Goal: Task Accomplishment & Management: Use online tool/utility

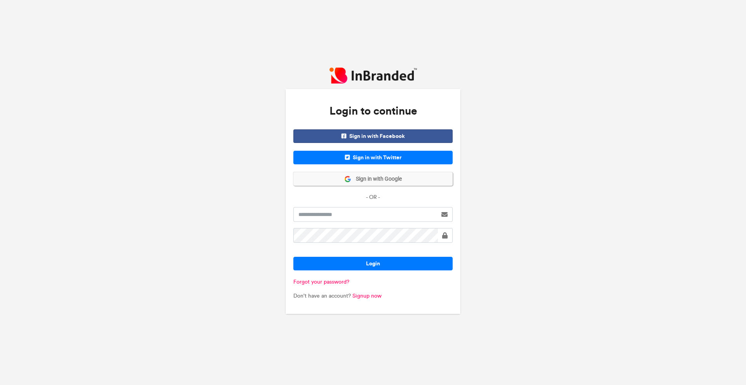
click at [397, 182] on span "Sign in with Google" at bounding box center [376, 179] width 51 height 8
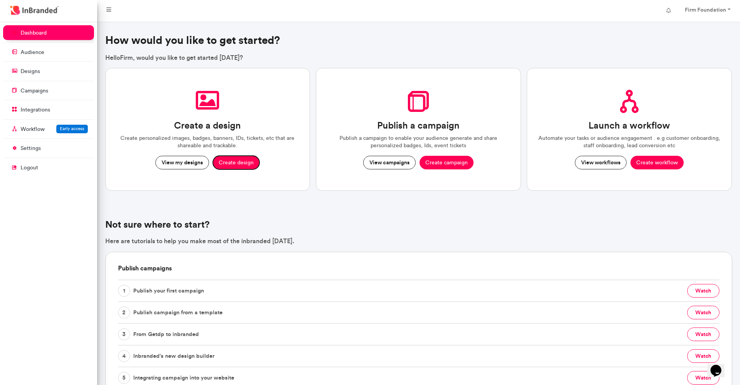
click at [236, 162] on button "Create design" at bounding box center [236, 163] width 47 height 14
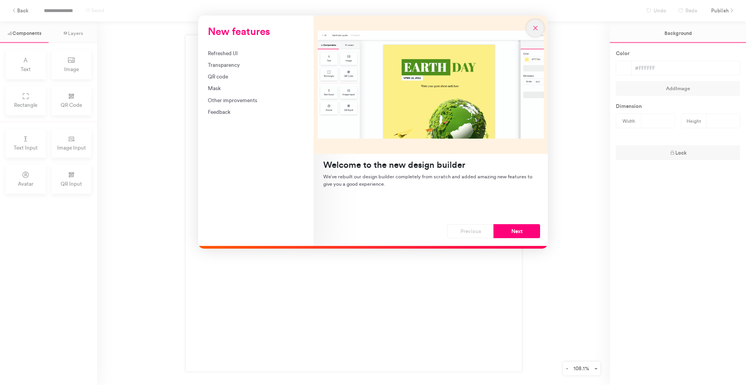
click at [538, 28] on icon "New features" at bounding box center [535, 27] width 7 height 7
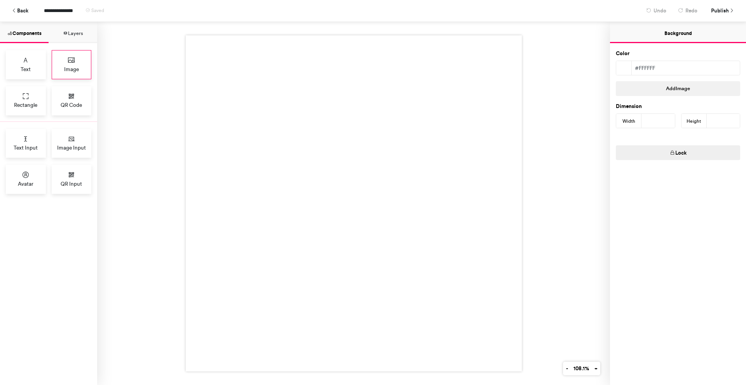
click at [66, 71] on span "Image" at bounding box center [71, 69] width 15 height 8
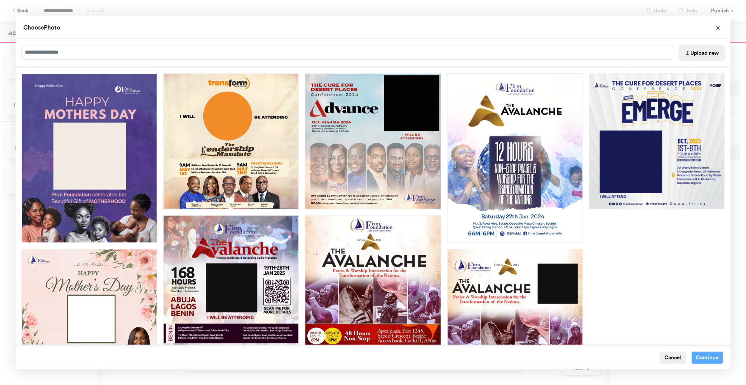
click at [701, 56] on button "Upload new" at bounding box center [701, 53] width 45 height 16
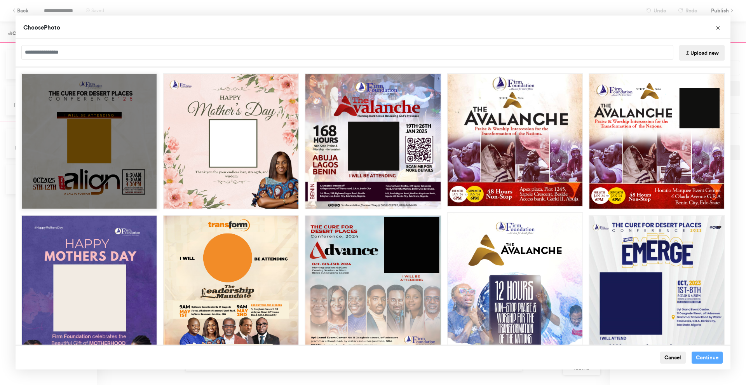
click at [110, 151] on div "Choose Image" at bounding box center [89, 141] width 136 height 136
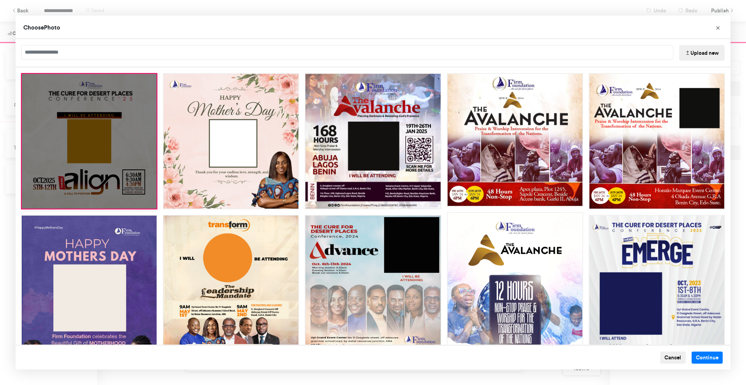
click at [85, 161] on div "Choose Image" at bounding box center [89, 141] width 136 height 136
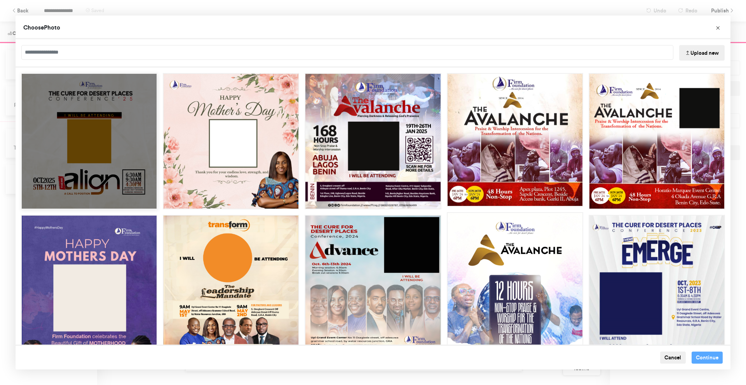
click at [85, 161] on div "Choose Image" at bounding box center [89, 141] width 136 height 136
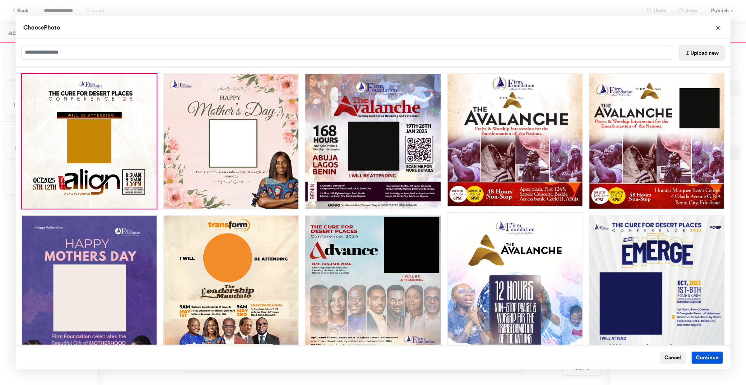
click at [697, 361] on button "Continue" at bounding box center [707, 358] width 31 height 12
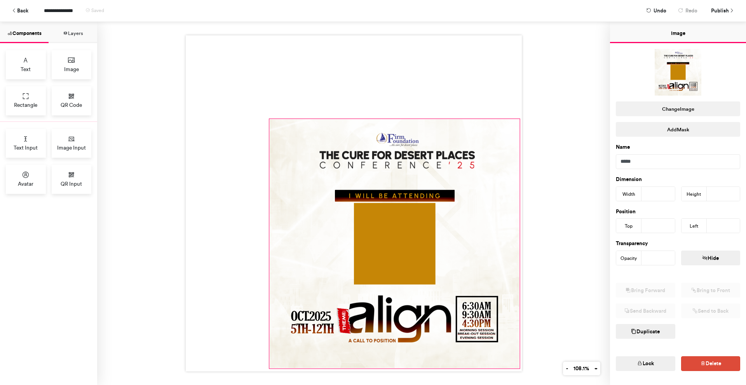
drag, startPoint x: 349, startPoint y: 202, endPoint x: 514, endPoint y: 366, distance: 233.5
click at [514, 366] on div at bounding box center [354, 203] width 336 height 336
type input "***"
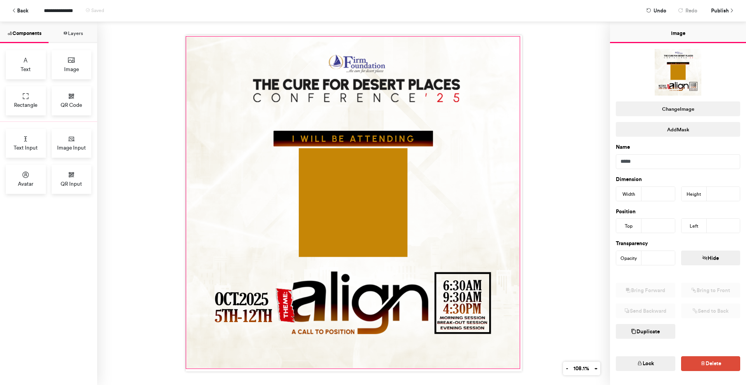
drag, startPoint x: 267, startPoint y: 117, endPoint x: 183, endPoint y: 35, distance: 117.0
click at [186, 35] on div at bounding box center [354, 203] width 336 height 336
type input "***"
type input "*"
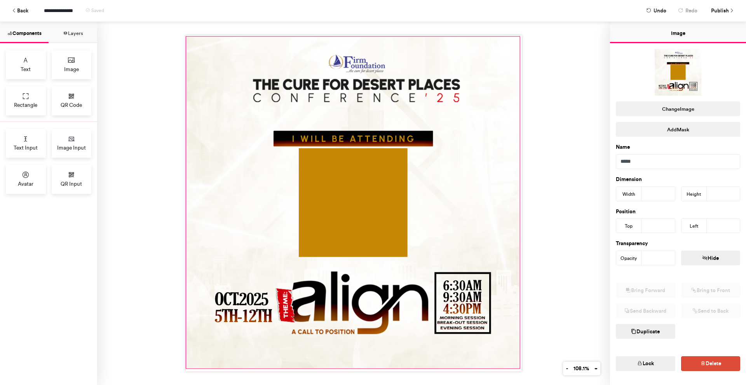
type input "*"
click at [516, 368] on div at bounding box center [354, 203] width 336 height 336
type input "***"
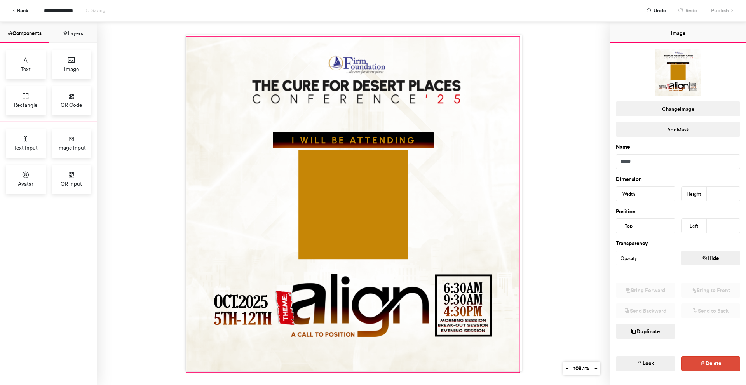
click at [516, 371] on div at bounding box center [353, 203] width 513 height 363
type input "***"
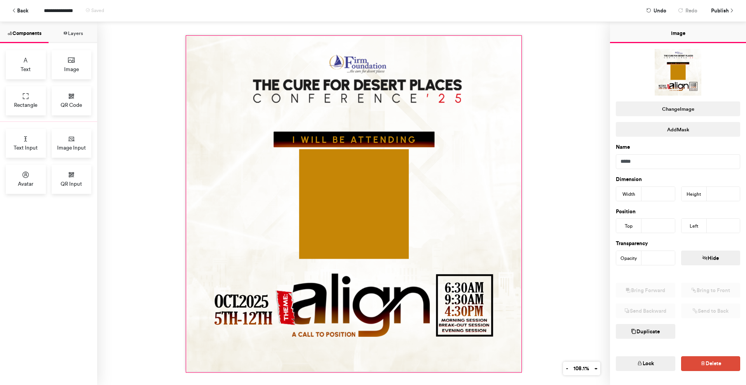
click at [519, 35] on div at bounding box center [353, 203] width 513 height 363
type input "***"
type input "*"
click at [543, 57] on div at bounding box center [353, 203] width 513 height 363
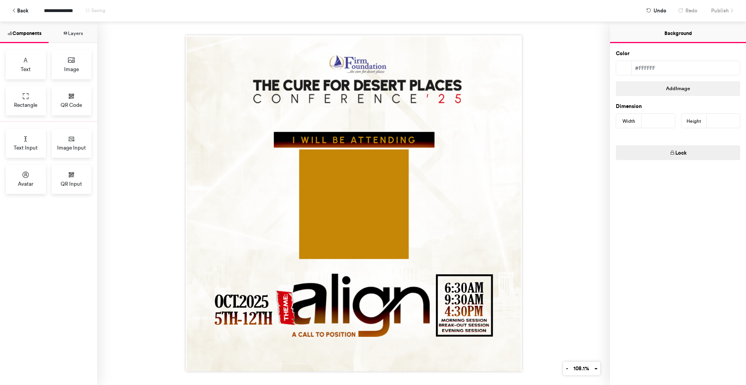
click at [110, 218] on div at bounding box center [353, 203] width 513 height 363
click at [545, 247] on div at bounding box center [353, 203] width 513 height 363
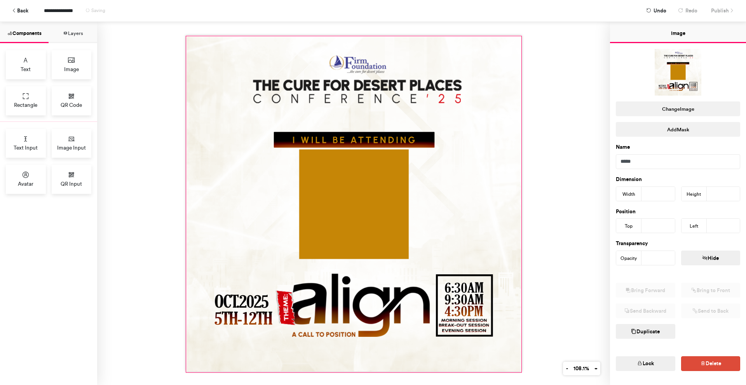
click at [507, 204] on div at bounding box center [353, 204] width 335 height 335
click at [71, 134] on div "Image Input" at bounding box center [72, 143] width 40 height 29
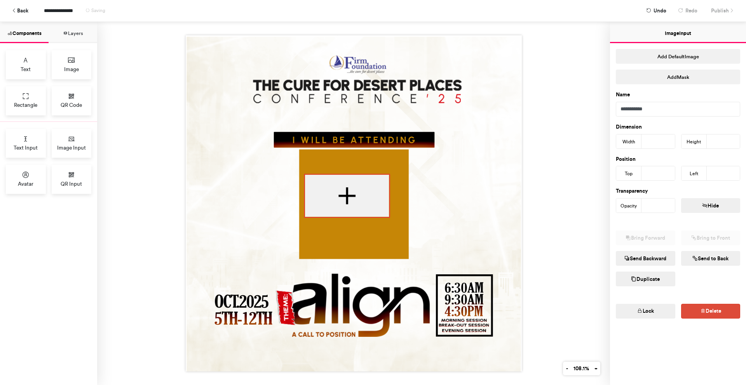
drag, startPoint x: 305, startPoint y: 149, endPoint x: 341, endPoint y: 204, distance: 65.9
click at [341, 204] on div at bounding box center [347, 196] width 84 height 42
type input "***"
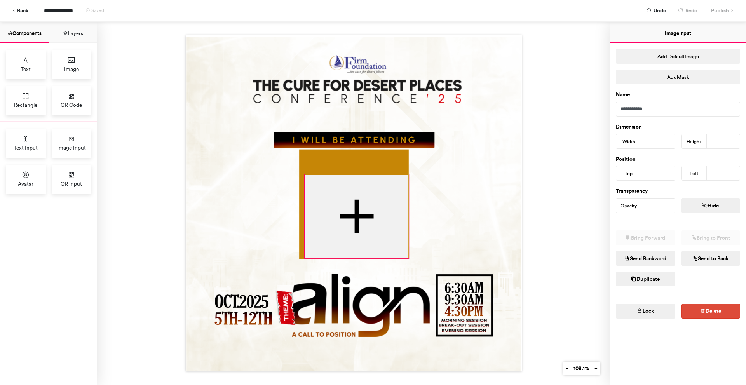
drag, startPoint x: 385, startPoint y: 214, endPoint x: 404, endPoint y: 255, distance: 45.5
click at [404, 255] on div at bounding box center [354, 203] width 336 height 336
type input "***"
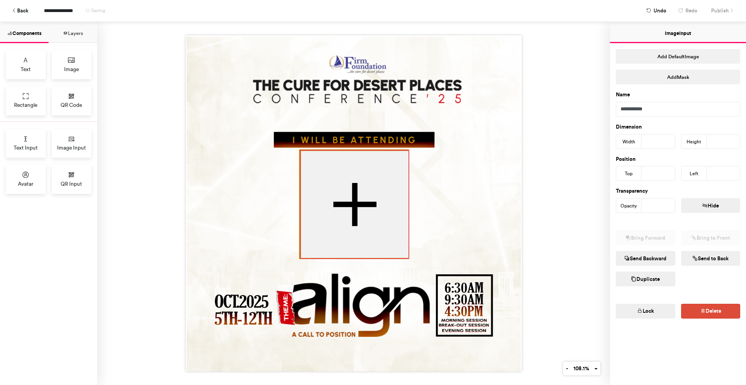
drag, startPoint x: 300, startPoint y: 171, endPoint x: 295, endPoint y: 147, distance: 24.5
click at [295, 147] on div at bounding box center [354, 203] width 336 height 336
type input "***"
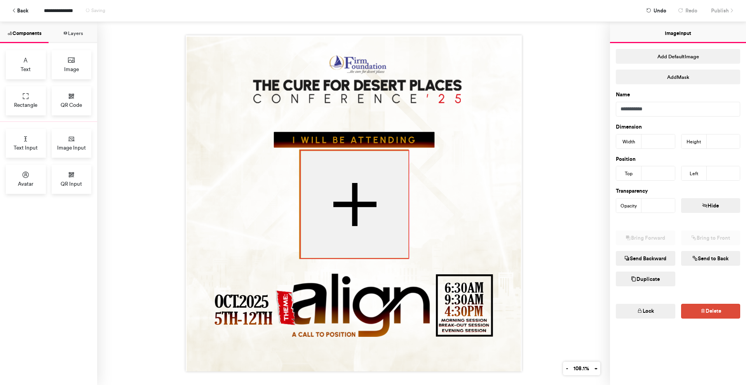
type input "***"
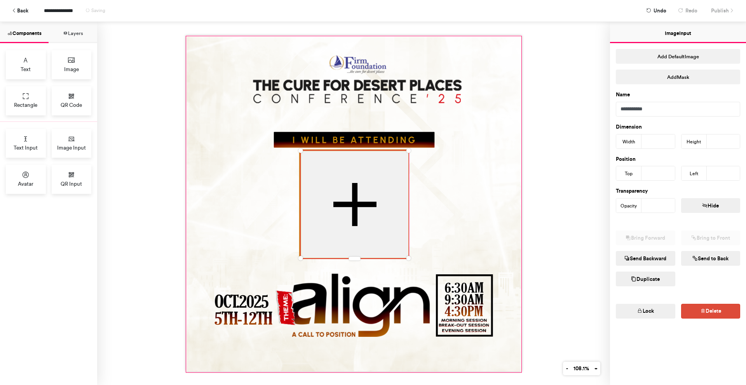
click at [458, 190] on div at bounding box center [353, 204] width 335 height 335
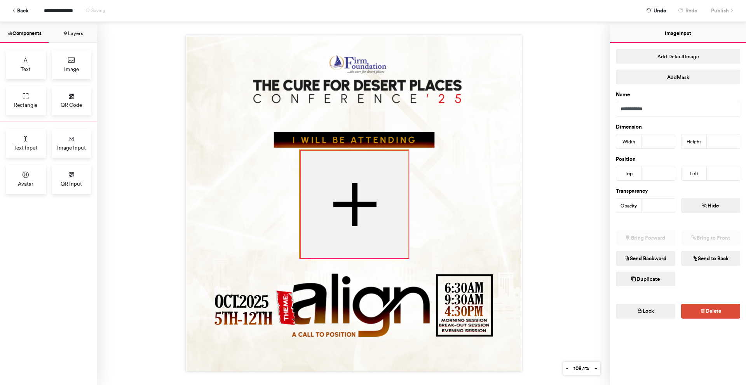
click at [384, 201] on div at bounding box center [355, 204] width 108 height 107
click at [295, 148] on div at bounding box center [354, 203] width 336 height 336
type input "***"
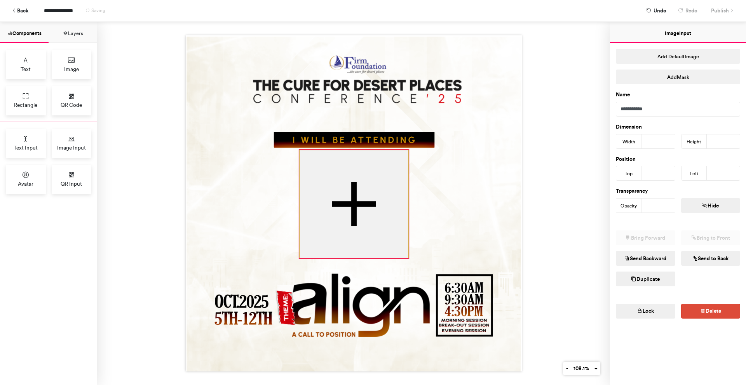
type input "***"
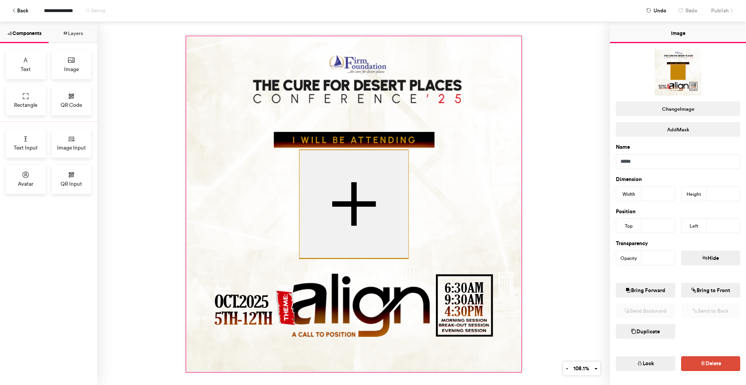
click at [439, 171] on div at bounding box center [353, 204] width 335 height 335
type input "*"
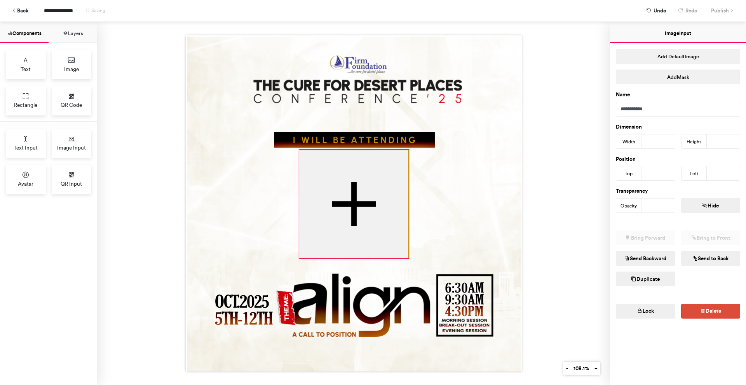
click at [349, 247] on div at bounding box center [354, 204] width 109 height 108
click at [406, 256] on div at bounding box center [354, 203] width 336 height 336
type input "***"
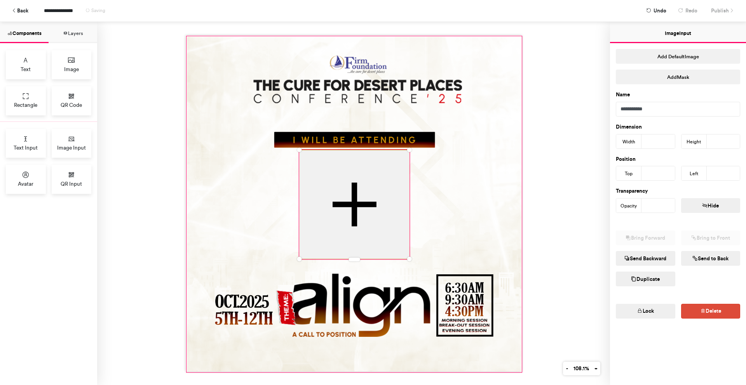
click at [479, 239] on div at bounding box center [354, 204] width 335 height 335
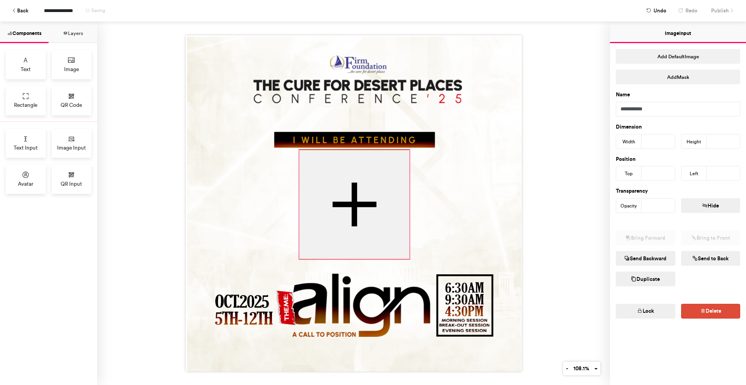
click at [400, 246] on div at bounding box center [355, 204] width 110 height 109
click at [406, 258] on div at bounding box center [354, 203] width 336 height 336
click at [400, 248] on div at bounding box center [355, 204] width 110 height 109
click at [406, 256] on div at bounding box center [354, 203] width 336 height 336
type input "***"
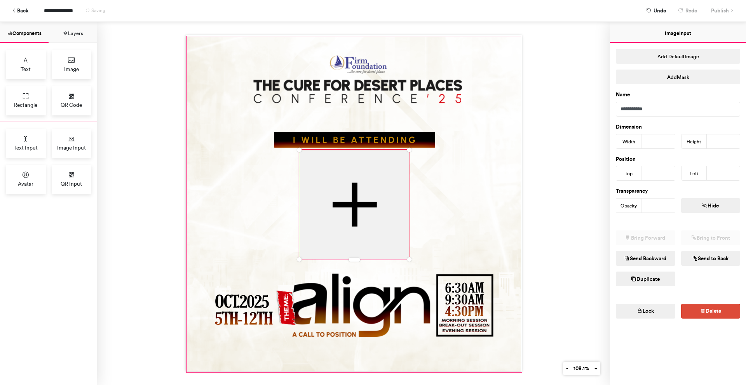
click at [430, 246] on div at bounding box center [354, 204] width 335 height 335
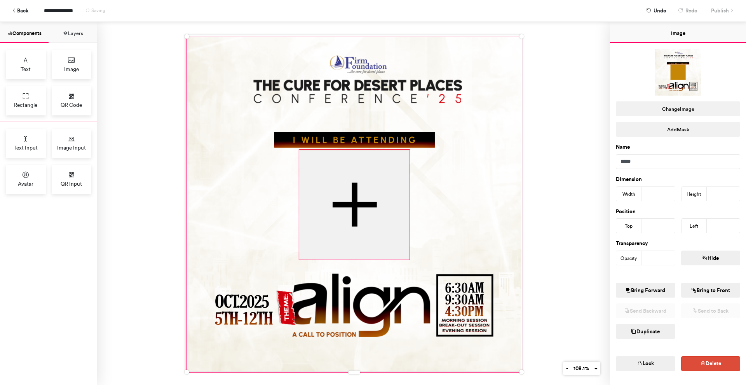
click at [401, 202] on div at bounding box center [355, 204] width 110 height 109
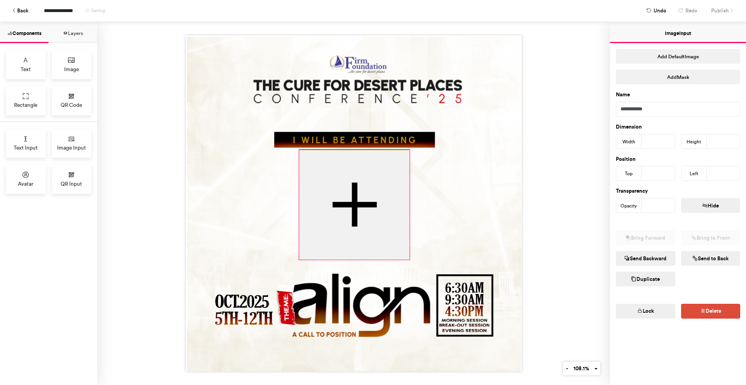
click at [406, 147] on div at bounding box center [354, 203] width 336 height 336
click at [405, 148] on div at bounding box center [354, 203] width 336 height 336
type input "***"
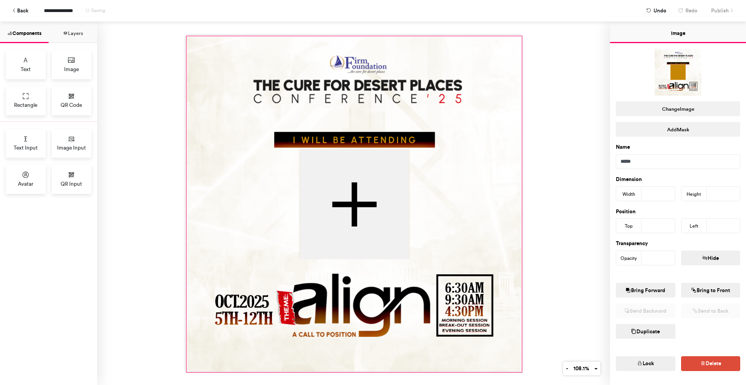
click at [432, 169] on div at bounding box center [354, 204] width 335 height 335
click at [570, 200] on div at bounding box center [353, 203] width 513 height 363
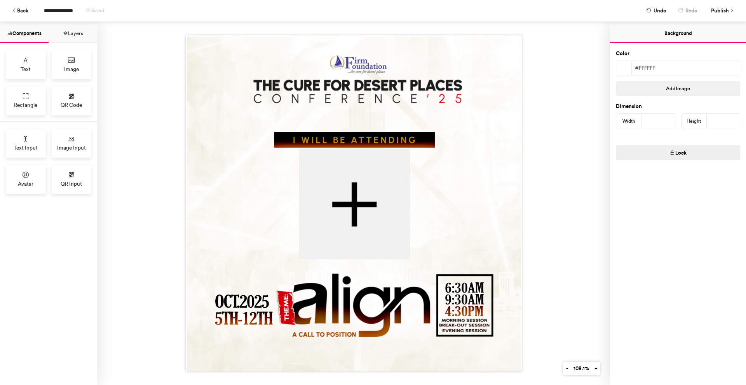
click at [557, 211] on div at bounding box center [353, 203] width 513 height 363
click at [545, 207] on div at bounding box center [353, 203] width 513 height 363
click at [544, 207] on div at bounding box center [353, 203] width 513 height 363
click at [533, 209] on div at bounding box center [353, 203] width 513 height 363
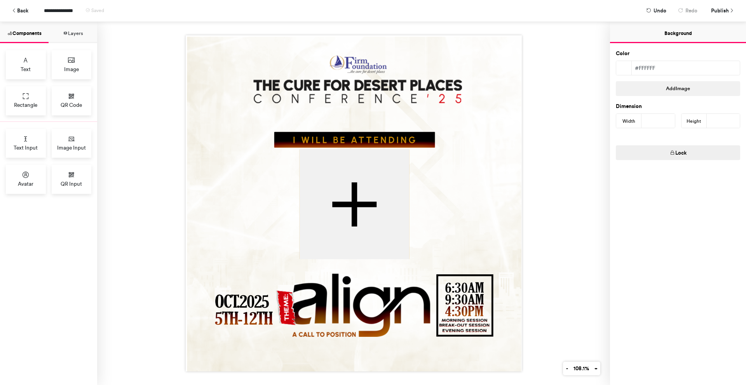
click at [554, 215] on div at bounding box center [353, 203] width 513 height 363
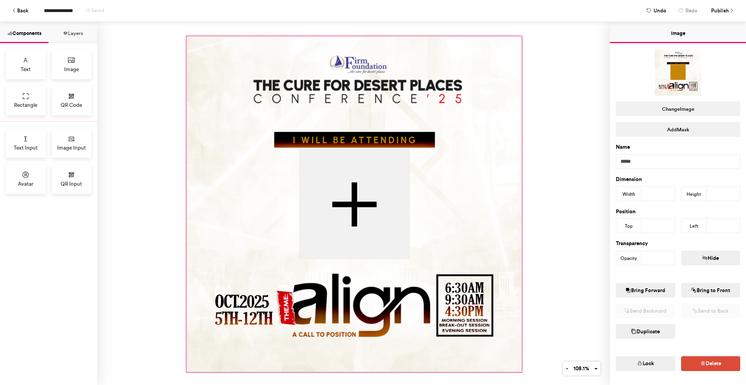
click at [502, 224] on div at bounding box center [354, 204] width 335 height 335
click at [720, 12] on span "Publish" at bounding box center [720, 11] width 18 height 14
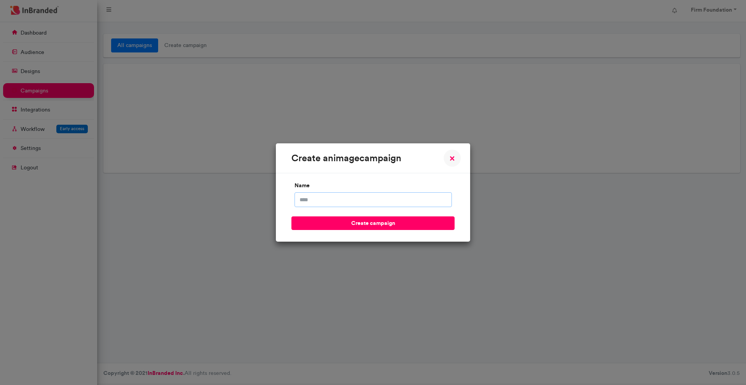
click at [389, 204] on input "name" at bounding box center [373, 199] width 157 height 15
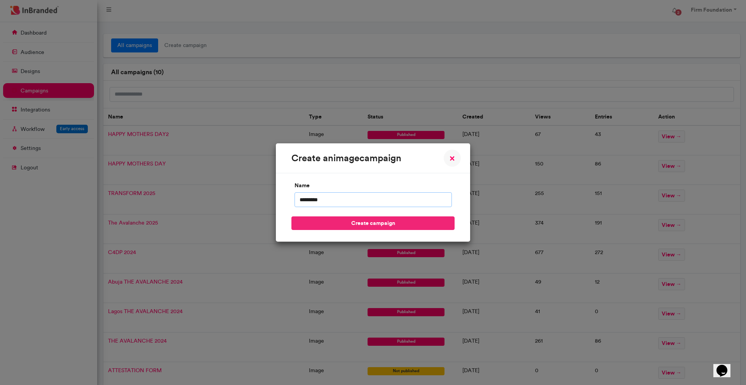
type input "********"
click at [384, 223] on button "create campaign" at bounding box center [372, 223] width 163 height 14
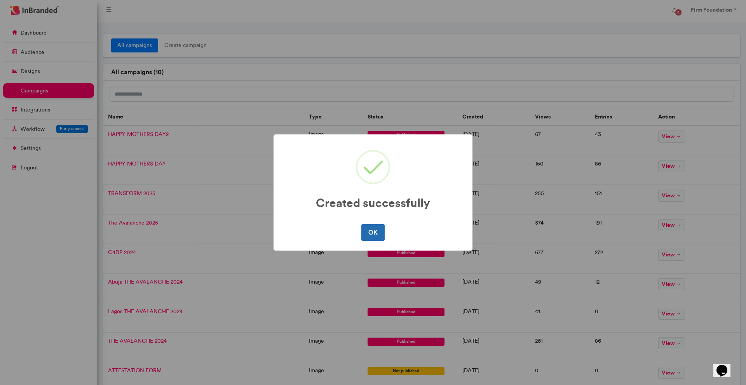
click at [374, 237] on button "OK" at bounding box center [372, 232] width 23 height 16
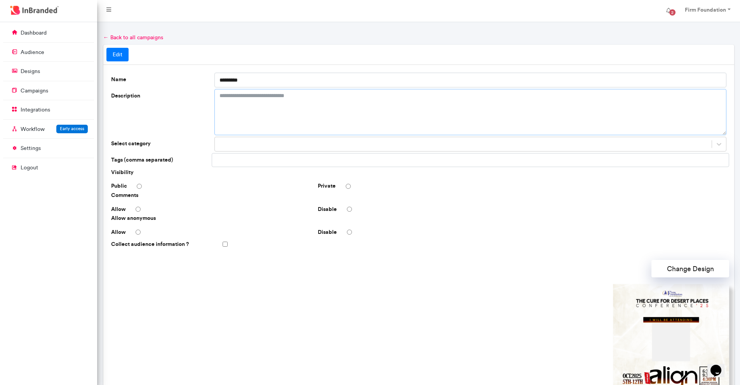
click at [286, 98] on textarea "Description" at bounding box center [470, 112] width 512 height 46
paste textarea "**********"
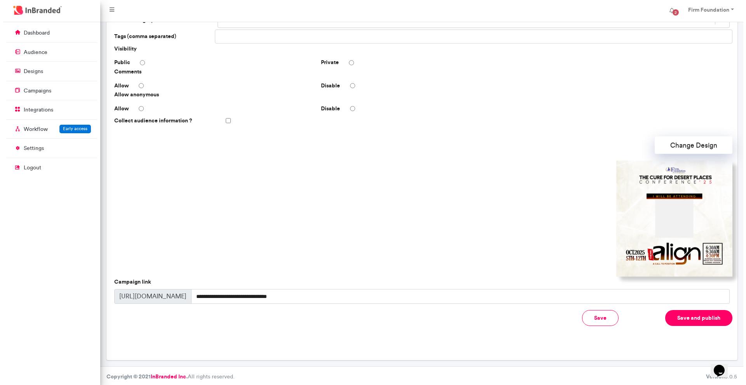
scroll to position [125, 0]
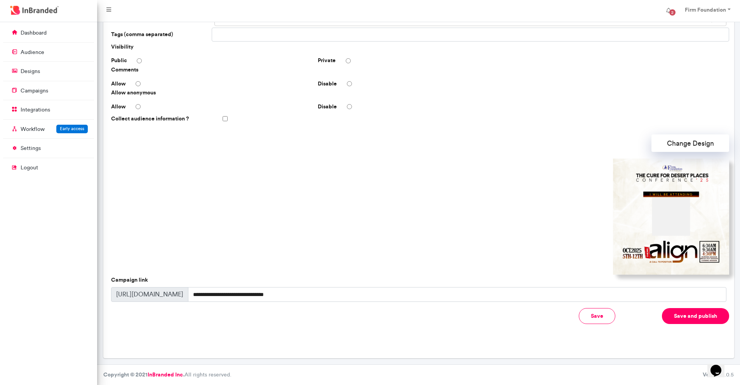
type textarea "**********"
click at [699, 316] on button "Save and publish" at bounding box center [695, 316] width 67 height 16
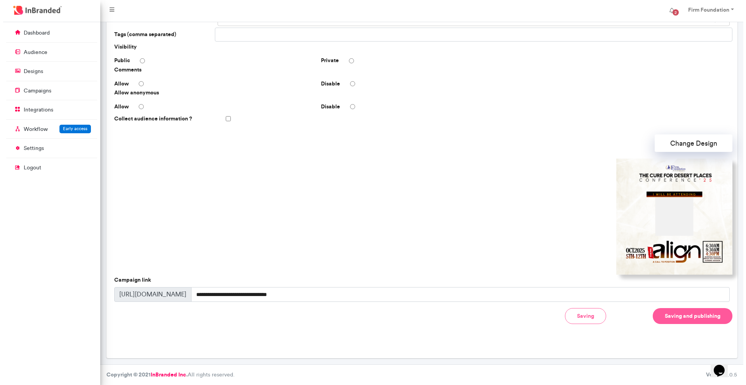
scroll to position [0, 0]
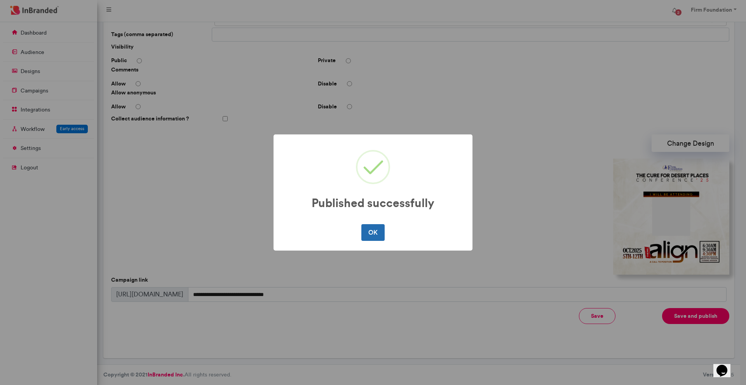
click at [374, 232] on button "OK" at bounding box center [372, 232] width 23 height 16
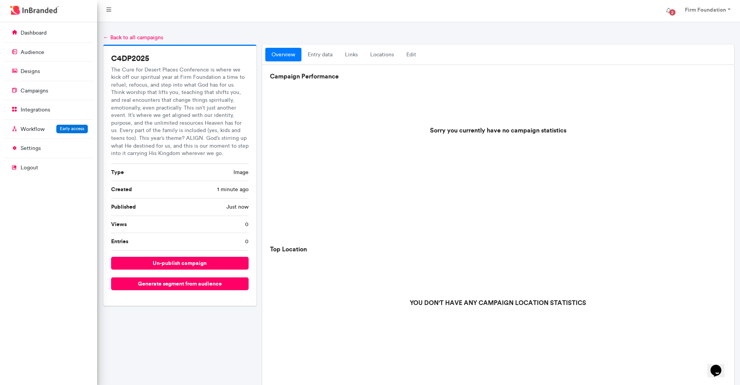
click at [72, 215] on div "dashboard audience designs campaigns integrations Workflow Early access setting…" at bounding box center [48, 203] width 97 height 363
click at [346, 54] on link "links" at bounding box center [351, 55] width 25 height 14
click at [349, 53] on link "links" at bounding box center [351, 55] width 25 height 14
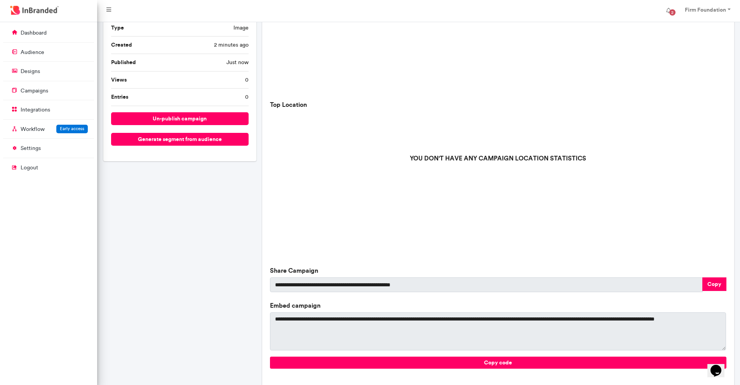
scroll to position [181, 0]
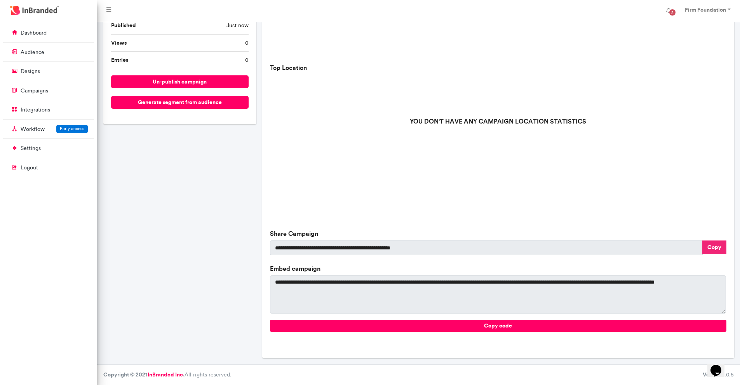
click at [714, 247] on button "Copy" at bounding box center [714, 247] width 24 height 14
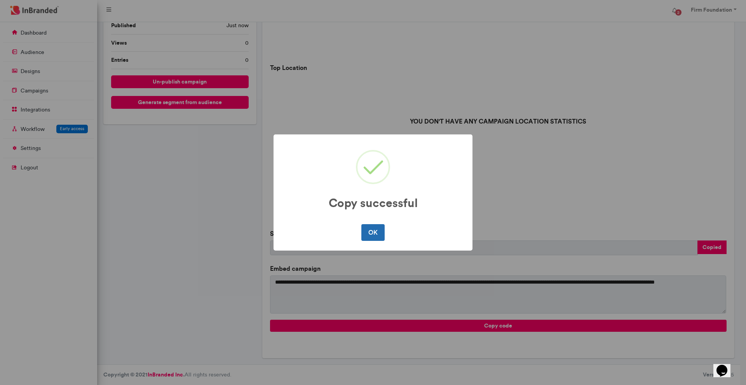
click at [369, 226] on button "OK" at bounding box center [372, 232] width 23 height 16
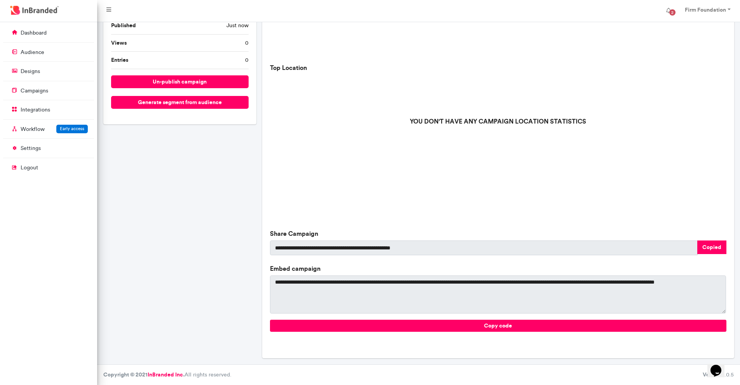
click at [612, 41] on div "Sorry you currently have no campaign statistics" at bounding box center [498, 2] width 456 height 117
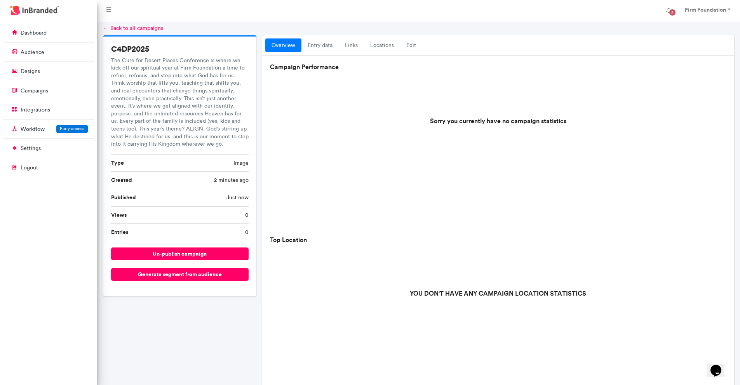
scroll to position [0, 0]
